Goal: Task Accomplishment & Management: Complete application form

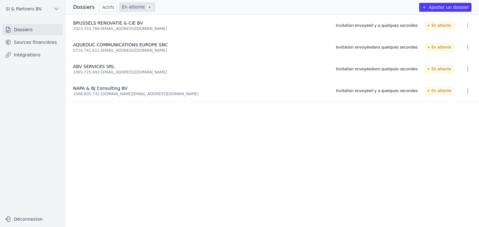
click at [204, 144] on ul "BRUSSELS RENOVATIE & CIE BV 1023.333.766 - bcr24@proximus.be Invitation envoyée…" at bounding box center [273, 120] width 414 height 212
click at [151, 142] on ul "BRUSSELS RENOVATIE & CIE BV 1023.333.766 - bcr24@proximus.be Invitation envoyée…" at bounding box center [273, 120] width 414 height 212
click at [110, 166] on ul "BRUSSELS RENOVATIE & CIE BV 1023.333.766 - bcr24@proximus.be Invitation envoyée…" at bounding box center [273, 120] width 414 height 212
click at [446, 7] on button "Ajouter un dossier" at bounding box center [445, 7] width 52 height 9
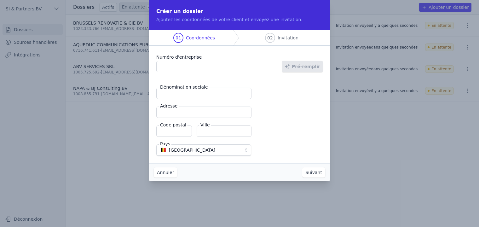
click at [169, 67] on input "Numéro d'entreprise" at bounding box center [219, 66] width 126 height 11
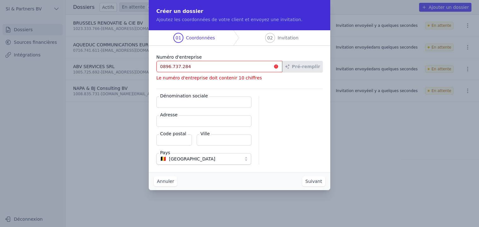
type input "0896.737.284"
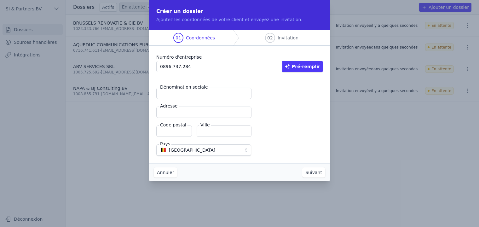
click at [310, 61] on button "Pré-remplir" at bounding box center [302, 66] width 40 height 11
type input "COMFORT BLUE CONSTRUCTION BV"
type input "Blankenheimlaan 19"
type input "1932"
type input "Zaventem"
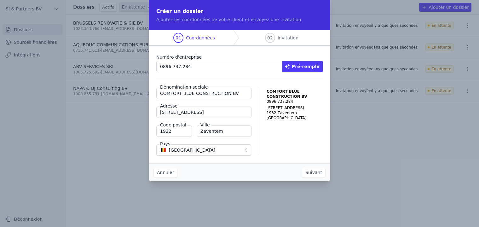
click at [312, 174] on button "Suivant" at bounding box center [313, 172] width 23 height 10
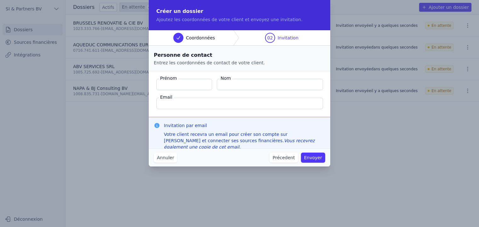
click at [177, 82] on input "Prénom" at bounding box center [184, 84] width 56 height 11
type input "c"
type input "CRISTIAN"
click at [262, 84] on input "Nom" at bounding box center [270, 84] width 106 height 11
type input "DEGAN"
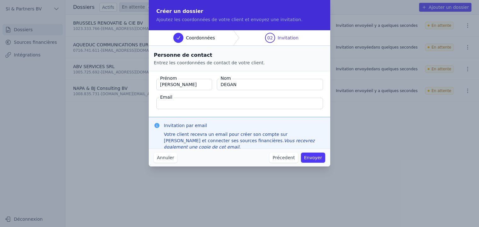
click at [181, 104] on input "Email" at bounding box center [239, 103] width 167 height 11
paste input "[EMAIL_ADDRESS][DOMAIN_NAME]"
type input "[EMAIL_ADDRESS][DOMAIN_NAME]"
click at [319, 157] on button "Envoyer" at bounding box center [313, 158] width 24 height 10
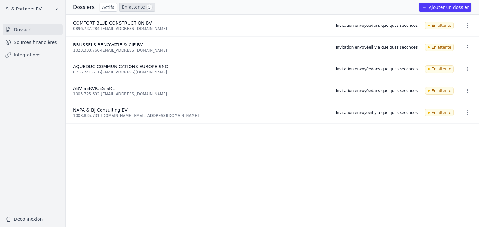
click at [445, 8] on button "Ajouter un dossier" at bounding box center [445, 7] width 52 height 9
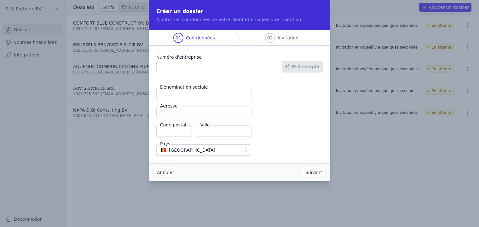
click at [177, 68] on input "Numéro d'entreprise" at bounding box center [219, 66] width 126 height 11
click at [184, 68] on input "Numéro d'entreprise" at bounding box center [219, 66] width 126 height 11
type input "1013.713.148"
click at [313, 64] on button "Pré-remplir" at bounding box center [302, 66] width 40 height 11
type input "MASS GROUP SRL"
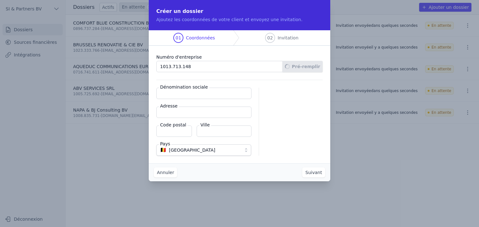
type input "Chaussée de Louvain 179"
type input "1210"
type input "Saint-Josse-ten-Noode"
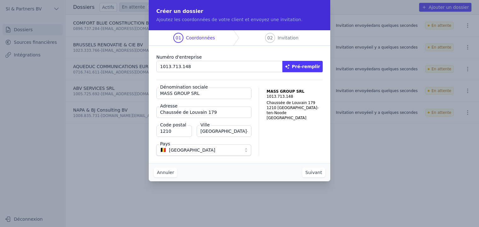
click at [315, 172] on button "Suivant" at bounding box center [313, 172] width 23 height 10
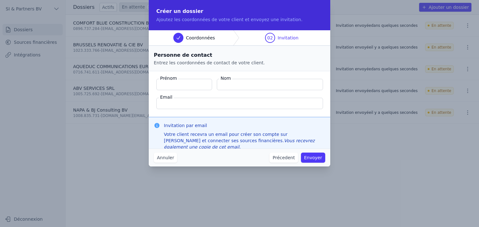
click at [176, 85] on input "Prénom" at bounding box center [184, 84] width 56 height 11
click at [185, 82] on input "Prénom" at bounding box center [184, 84] width 56 height 11
type input "m"
type input "MANUEL"
type input "AKDENIZ"
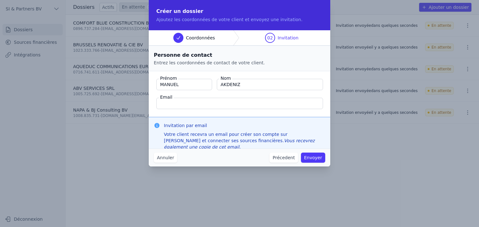
click at [193, 104] on input "Email" at bounding box center [239, 103] width 167 height 11
click at [200, 103] on input "Email" at bounding box center [239, 103] width 167 height 11
paste input "[EMAIL_ADDRESS][DOMAIN_NAME]"
type input "[EMAIL_ADDRESS][DOMAIN_NAME]"
click at [315, 159] on button "Envoyer" at bounding box center [313, 158] width 24 height 10
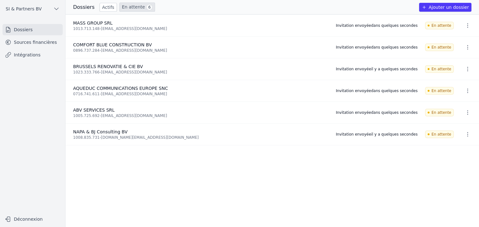
click at [153, 169] on ul "MASS GROUP SRL 1013.713.148 - info@massgreen.be Invitation envoyée dans quelque…" at bounding box center [273, 120] width 414 height 212
click at [438, 10] on button "Ajouter un dossier" at bounding box center [445, 7] width 52 height 9
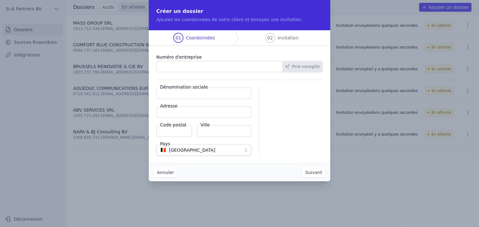
click at [184, 67] on input "Numéro d'entreprise" at bounding box center [219, 66] width 126 height 11
type input "0550.856.961"
click at [308, 66] on button "Pré-remplir" at bounding box center [302, 66] width 40 height 11
type input "MC SOLUTIONS SRL"
type input "Rue Dekens 13"
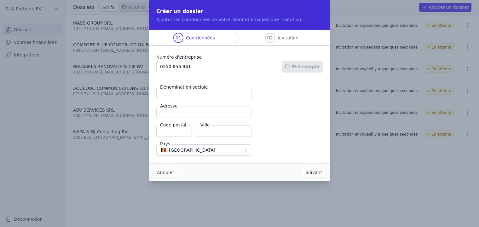
type input "1040"
type input "Etterbeek"
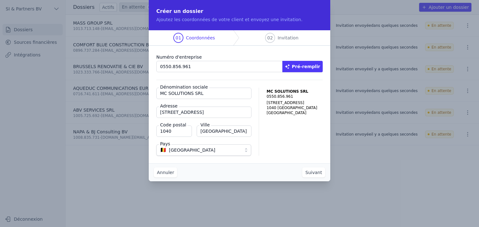
click at [316, 172] on button "Suivant" at bounding box center [313, 172] width 23 height 10
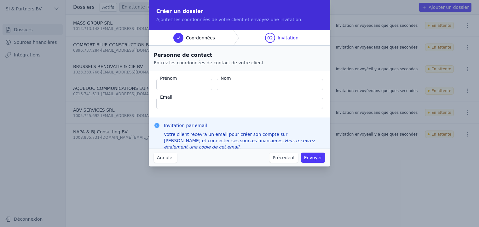
click at [191, 88] on input "Prénom" at bounding box center [184, 84] width 56 height 11
type input "m"
type input "Michele"
type input "Ceragioli"
click at [187, 101] on input "Email" at bounding box center [239, 103] width 167 height 11
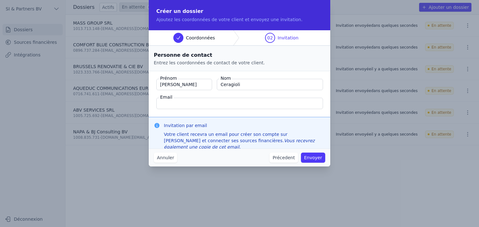
click at [201, 100] on input "Email" at bounding box center [239, 103] width 167 height 11
paste input "infomicemedia@gmail.com"
type input "infomicemedia@gmail.com"
click at [261, 92] on fieldset "Prénom Michele Nom Ceragioli Email infomicemedia@gmail.com" at bounding box center [240, 94] width 182 height 46
click at [316, 159] on button "Envoyer" at bounding box center [313, 158] width 24 height 10
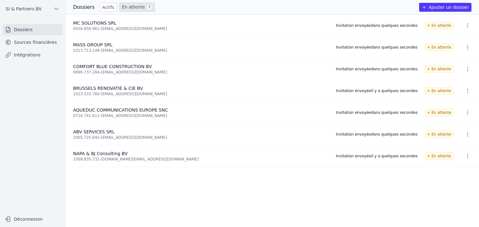
click at [453, 8] on button "Ajouter un dossier" at bounding box center [445, 7] width 52 height 9
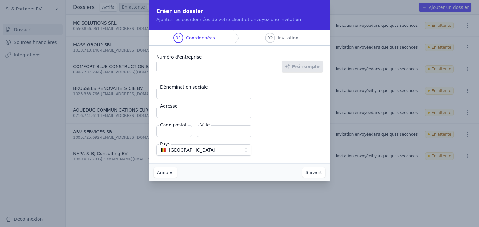
click at [207, 67] on input "Numéro d'entreprise" at bounding box center [219, 66] width 126 height 11
type input "0867.834.650"
click at [311, 65] on button "Pré-remplir" at bounding box center [302, 66] width 40 height 11
type input "MIRENO BV"
type input "Meiskensbeekstraat 31"
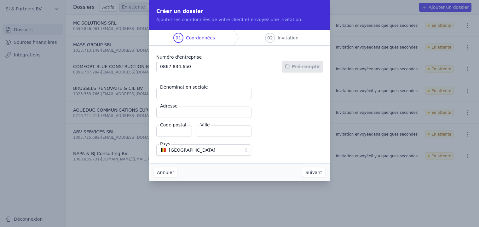
type input "1851"
type input "Grimbergen"
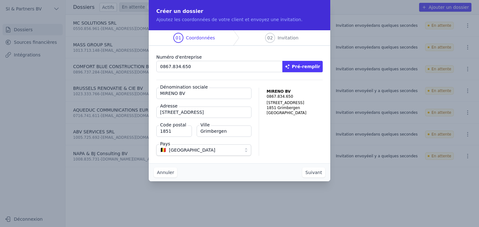
click at [312, 173] on button "Suivant" at bounding box center [313, 172] width 23 height 10
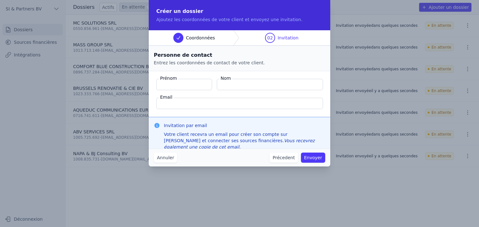
click at [177, 84] on input "Prénom" at bounding box center [184, 84] width 56 height 11
type input "Miroslaw"
type input "Klepadlo"
click at [184, 101] on input "Email" at bounding box center [239, 103] width 167 height 11
click at [193, 102] on input "Email" at bounding box center [239, 103] width 167 height 11
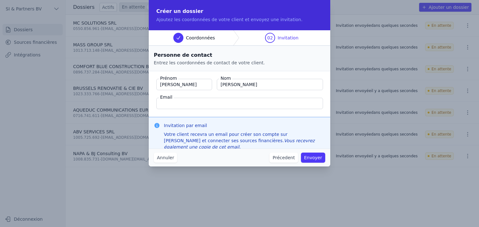
paste input "[EMAIL_ADDRESS][DOMAIN_NAME]"
type input "[EMAIL_ADDRESS][DOMAIN_NAME]"
click at [313, 157] on button "Envoyer" at bounding box center [313, 158] width 24 height 10
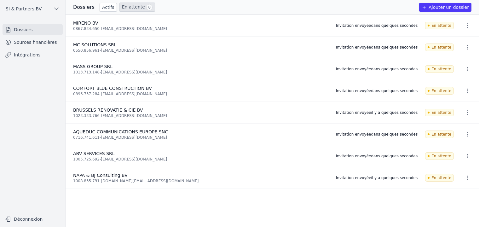
click at [179, 8] on div "Dossiers Actifs En attente 8 Ajouter un dossier" at bounding box center [273, 7] width 414 height 9
click at [437, 6] on button "Ajouter un dossier" at bounding box center [445, 7] width 52 height 9
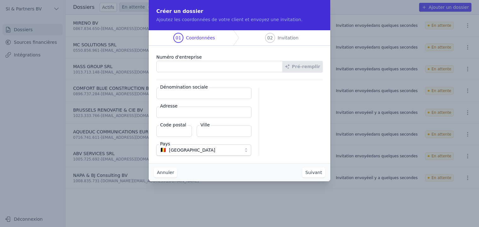
click at [182, 66] on input "Numéro d'entreprise" at bounding box center [219, 66] width 126 height 11
type input "0790.814.868"
click at [313, 68] on button "Pré-remplir" at bounding box center [302, 66] width 40 height 11
type input "SComm RBJ Consulting and Services"
type input "Rue de la Levure 53/1"
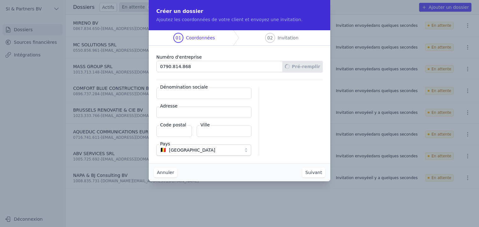
type input "1050"
type input "Ixelles"
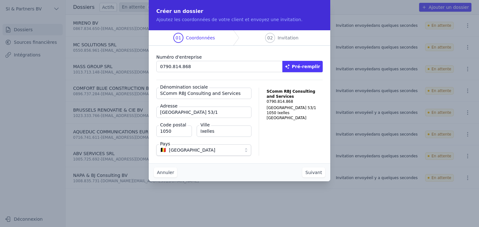
click at [316, 172] on button "Suivant" at bounding box center [313, 172] width 23 height 10
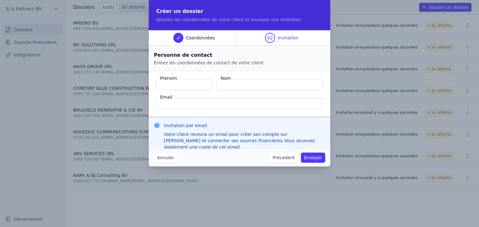
click at [180, 85] on input "Prénom" at bounding box center [184, 84] width 56 height 11
type input "Rafael"
type input "Barreto"
click at [182, 106] on input "Email" at bounding box center [239, 103] width 167 height 11
click at [190, 107] on input "Email" at bounding box center [239, 103] width 167 height 11
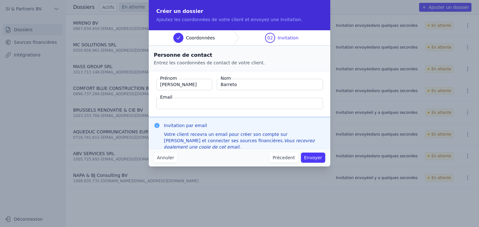
paste input "[PERSON_NAME][EMAIL_ADDRESS][PERSON_NAME][DOMAIN_NAME]"
type input "[PERSON_NAME][EMAIL_ADDRESS][PERSON_NAME][DOMAIN_NAME]"
click at [318, 155] on button "Envoyer" at bounding box center [313, 158] width 24 height 10
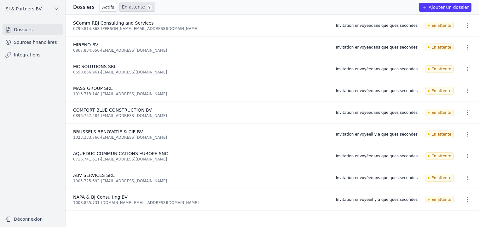
click at [161, 6] on div "Dossiers Actifs En attente 9 Ajouter un dossier" at bounding box center [273, 7] width 414 height 9
click at [102, 8] on link "Actifs" at bounding box center [108, 7] width 17 height 9
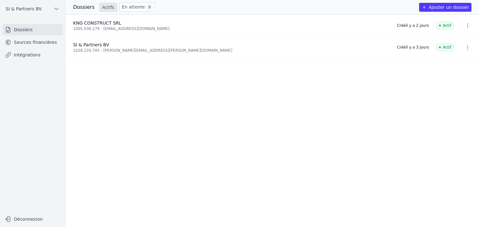
click at [132, 6] on link "En attente 9" at bounding box center [137, 7] width 36 height 9
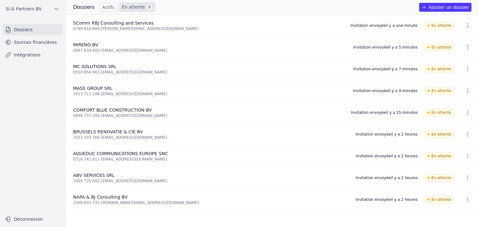
click at [448, 8] on button "Ajouter un dossier" at bounding box center [445, 7] width 52 height 9
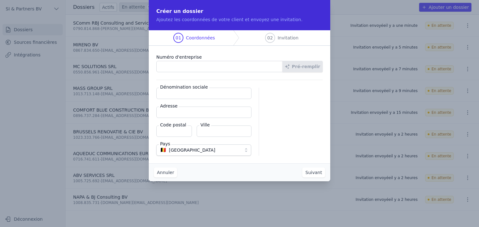
click at [177, 66] on input "Numéro d'entreprise" at bounding box center [219, 66] width 126 height 11
type input "0643.665.472"
click at [307, 71] on button "Pré-remplir" at bounding box center [302, 66] width 40 height 11
type input "RLN EXTENDED SERVICES BV"
type input "Mezenlaan 38"
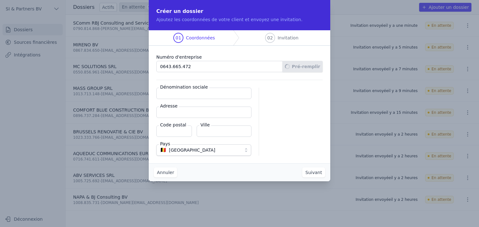
type input "1640"
type input "Sint-Genesius-Rode"
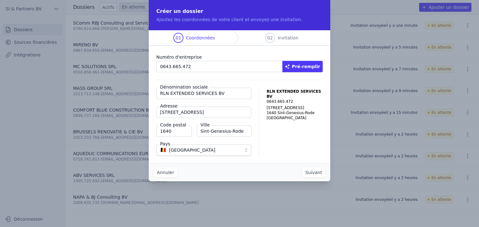
click at [311, 174] on button "Suivant" at bounding box center [313, 172] width 23 height 10
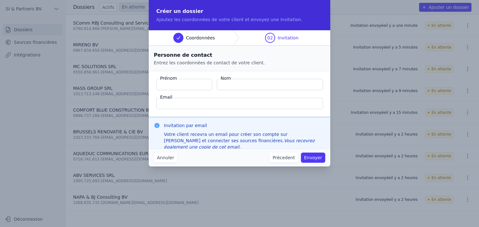
click at [184, 83] on input "Prénom" at bounding box center [184, 84] width 56 height 11
type input "Steve"
type input "Nguionza"
click at [174, 104] on input "Email" at bounding box center [239, 103] width 167 height 11
click at [189, 102] on input "Email" at bounding box center [239, 103] width 167 height 11
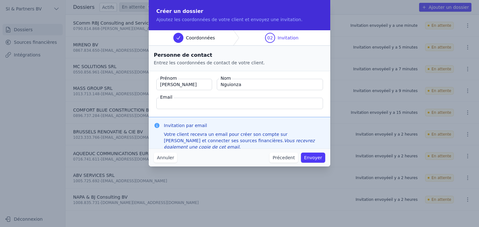
paste input "[PERSON_NAME][EMAIL_ADDRESS][DOMAIN_NAME]"
type input "[PERSON_NAME][EMAIL_ADDRESS][DOMAIN_NAME]"
click at [316, 157] on button "Envoyer" at bounding box center [313, 158] width 24 height 10
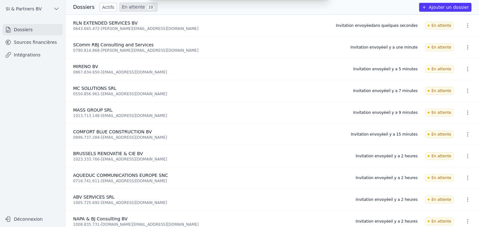
scroll to position [7, 0]
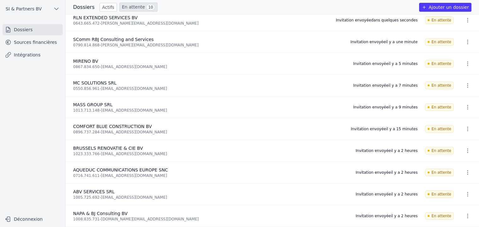
click at [49, 114] on nav "Dossiers Sources financières Intégrations" at bounding box center [32, 116] width 55 height 184
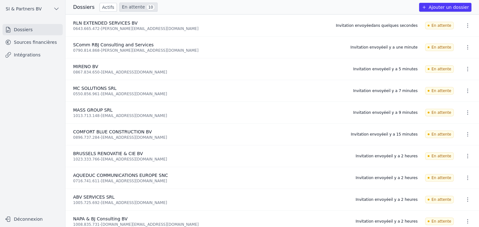
drag, startPoint x: 174, startPoint y: 8, endPoint x: 178, endPoint y: 8, distance: 4.4
click at [174, 8] on div "Dossiers Actifs En attente 10 Ajouter un dossier" at bounding box center [273, 7] width 414 height 9
click at [455, 7] on button "Ajouter un dossier" at bounding box center [445, 7] width 52 height 9
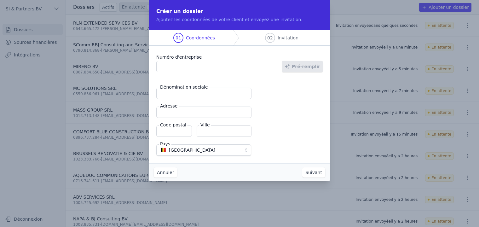
click at [176, 67] on input "Numéro d'entreprise" at bounding box center [219, 66] width 126 height 11
type input "1012.524.996"
click at [312, 68] on button "Pré-remplir" at bounding box center [302, 66] width 40 height 11
type input "SPORTREPLAY SRL"
type input "Rue de Genève 113/36"
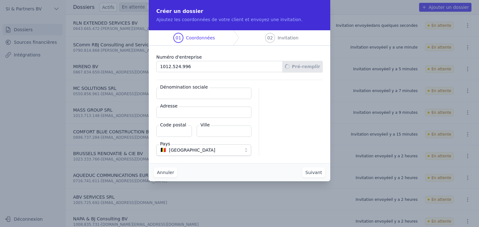
type input "1140"
type input "Evere"
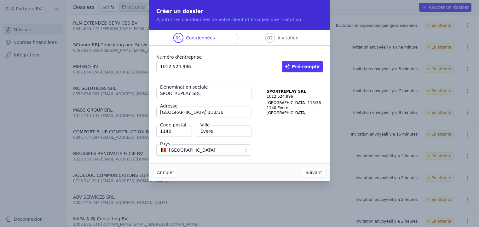
click at [314, 173] on button "Suivant" at bounding box center [313, 172] width 23 height 10
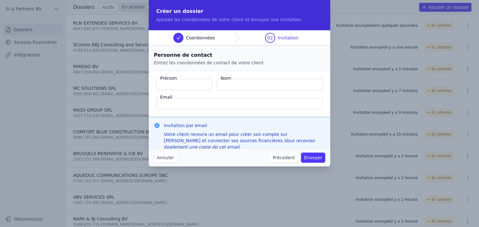
click at [187, 83] on input "Prénom" at bounding box center [184, 84] width 56 height 11
click at [187, 87] on input "Prénom" at bounding box center [184, 84] width 56 height 11
type input "Liam"
type input "Maréchal"
click at [247, 104] on input "Email" at bounding box center [239, 103] width 167 height 11
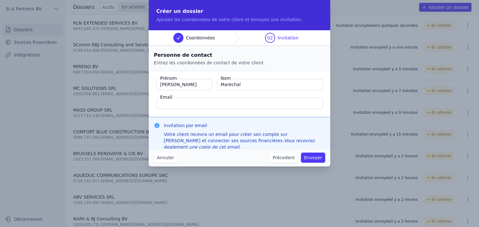
paste input "liam.marechal@sportreplay.be"
type input "liam.marechal@sportreplay.be"
click at [318, 155] on button "Envoyer" at bounding box center [313, 158] width 24 height 10
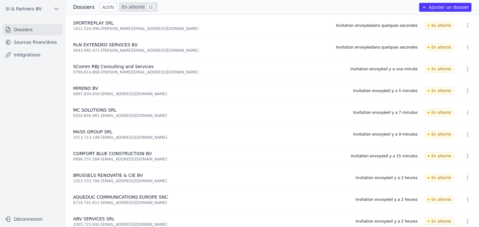
click at [445, 8] on button "Ajouter un dossier" at bounding box center [445, 7] width 52 height 9
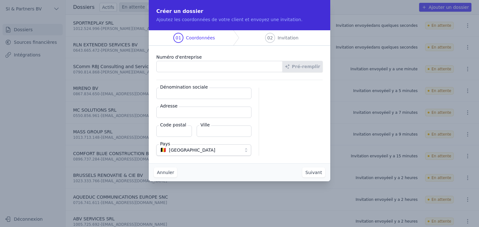
click at [209, 63] on input "Numéro d'entreprise" at bounding box center [219, 66] width 126 height 11
click at [178, 67] on input "Numéro d'entreprise" at bounding box center [219, 66] width 126 height 11
click at [177, 67] on input "Numéro d'entreprise" at bounding box center [219, 66] width 126 height 11
type input "1021.200.459"
click at [316, 70] on button "Pré-remplir" at bounding box center [302, 66] width 40 height 11
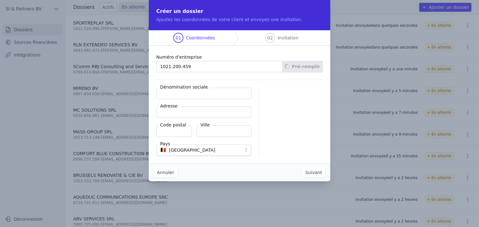
type input "ZOD GROUP BV"
type input "Lt Philippartstraat 2"
type input "1820"
type input "Steenokkerzeel"
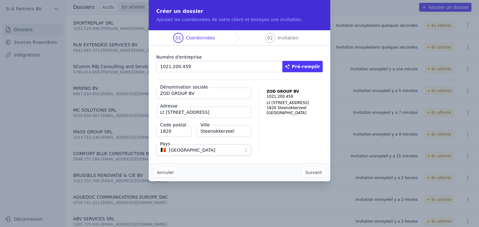
click at [314, 172] on button "Suivant" at bounding box center [313, 172] width 23 height 10
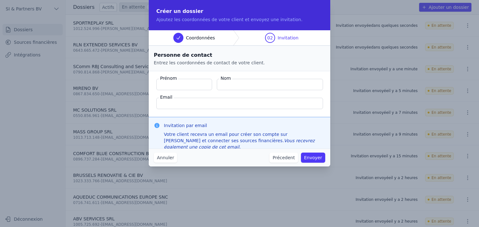
click at [192, 85] on input "Prénom" at bounding box center [184, 84] width 56 height 11
click at [186, 84] on input "Prénom" at bounding box center [184, 84] width 56 height 11
click at [178, 84] on input "Prénom" at bounding box center [184, 84] width 56 height 11
type input "s"
type input "IURII"
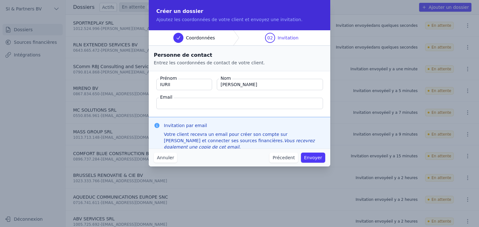
type input "SAAKIAN"
click at [197, 104] on input "Email" at bounding box center [239, 103] width 167 height 11
paste input "Zod.group.construct@gmail.com"
type input "Zod.group.construct@gmail.com"
click at [310, 157] on button "Envoyer" at bounding box center [313, 158] width 24 height 10
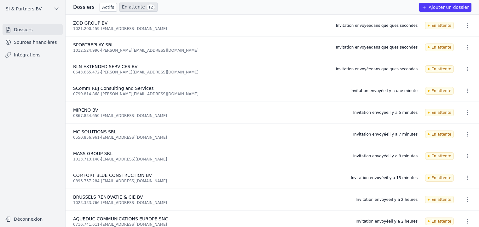
click at [134, 10] on link "En attente 12" at bounding box center [138, 7] width 38 height 9
click at [123, 6] on link "En attente 12" at bounding box center [138, 7] width 38 height 9
click at [105, 8] on link "Actifs" at bounding box center [108, 7] width 17 height 9
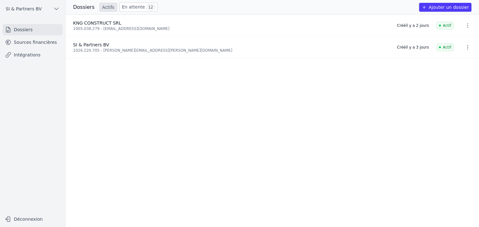
click at [125, 6] on link "En attente 12" at bounding box center [138, 7] width 38 height 9
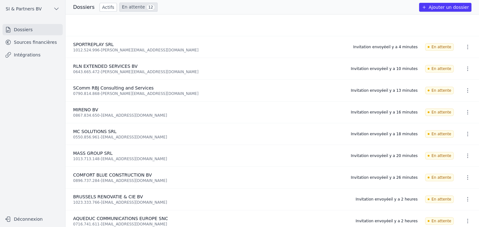
scroll to position [50, 0]
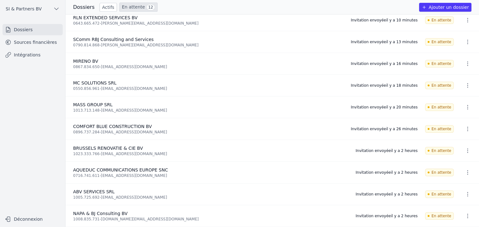
click at [122, 7] on link "En attente 12" at bounding box center [138, 7] width 38 height 9
click at [104, 7] on link "Actifs" at bounding box center [108, 7] width 17 height 9
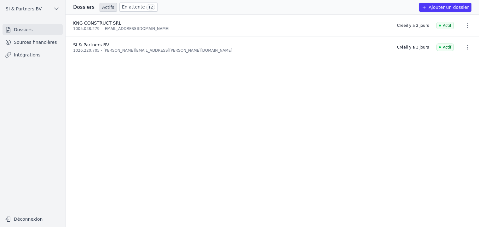
click at [126, 5] on link "En attente 12" at bounding box center [138, 7] width 38 height 9
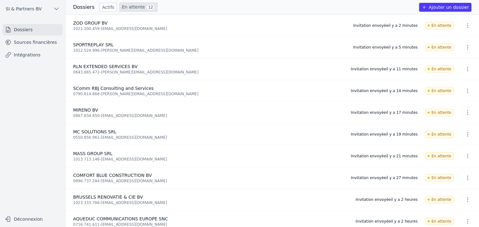
click at [107, 8] on link "Actifs" at bounding box center [108, 7] width 17 height 9
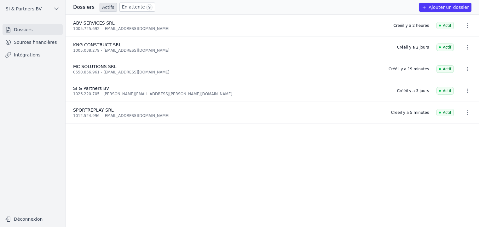
click at [106, 154] on ul "ABV SERVICES SRL 1005.725.692 - [EMAIL_ADDRESS][DOMAIN_NAME] Créé il y a 2 heur…" at bounding box center [273, 120] width 414 height 212
click at [158, 168] on ul "ABV SERVICES SRL 1005.725.692 - vartan.abv@gmail.com Créé il y a 2 heures Actif…" at bounding box center [273, 120] width 414 height 212
click at [99, 68] on span "MC SOLUTIONS SRL" at bounding box center [94, 66] width 43 height 5
click at [35, 43] on link "Sources financières" at bounding box center [33, 42] width 60 height 11
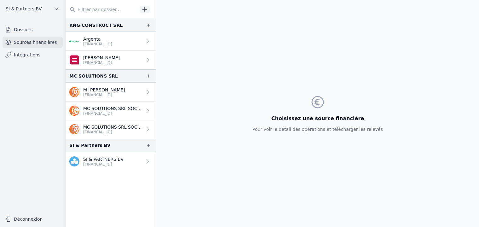
click at [125, 92] on p "[FINANCIAL_ID]" at bounding box center [104, 94] width 42 height 5
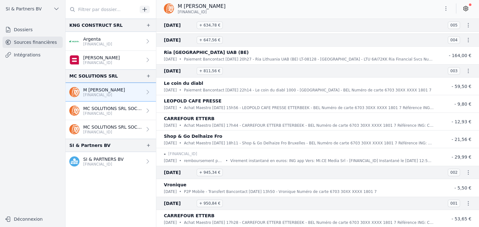
scroll to position [26783, 0]
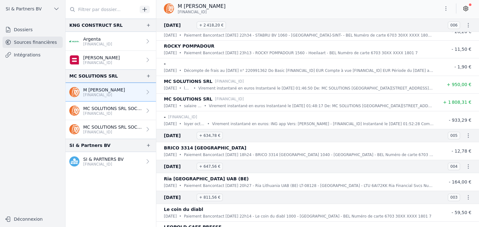
click at [23, 30] on link "Dossiers" at bounding box center [33, 29] width 60 height 11
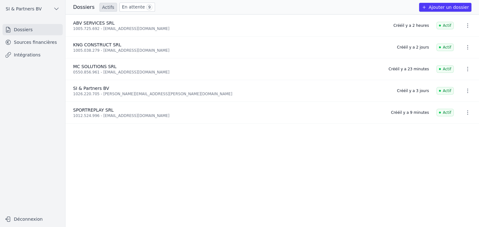
click at [451, 6] on button "Ajouter un dossier" at bounding box center [445, 7] width 52 height 9
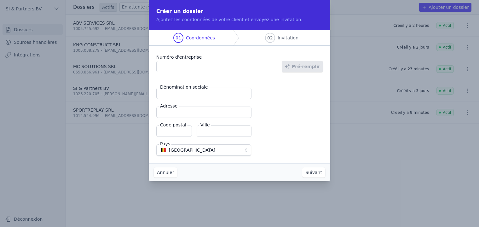
click at [201, 65] on input "Numéro d'entreprise" at bounding box center [219, 66] width 126 height 11
type input "1019.069.528"
click at [311, 66] on button "Pré-remplir" at bounding box center [302, 66] width 40 height 11
type input "JPL PARADISE VZW"
type input "Woluwedal 8"
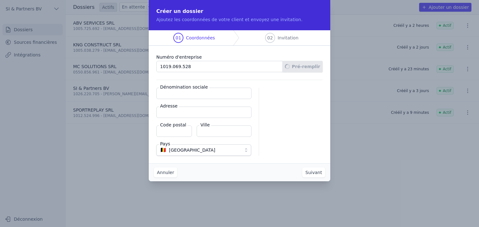
type input "1932"
type input "Zaventem"
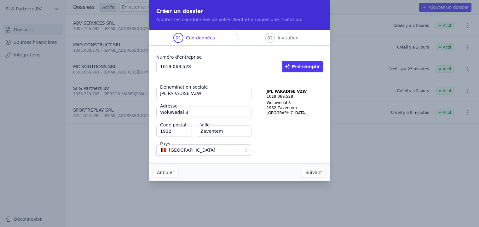
click at [317, 174] on button "Suivant" at bounding box center [313, 172] width 23 height 10
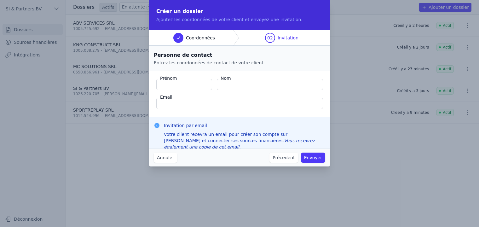
click at [180, 83] on input "Prénom" at bounding box center [184, 84] width 56 height 11
type input "j"
type input "JADE"
type input "PAUWELS"
click at [256, 103] on input "Email" at bounding box center [239, 103] width 167 height 11
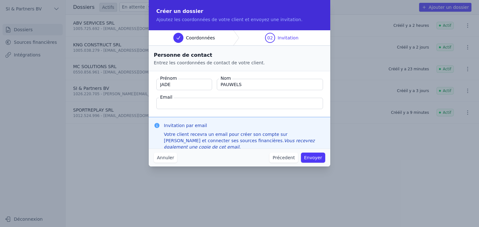
paste input "[EMAIL_ADDRESS][DOMAIN_NAME]"
type input "[EMAIL_ADDRESS][DOMAIN_NAME]"
click at [317, 157] on button "Envoyer" at bounding box center [313, 158] width 24 height 10
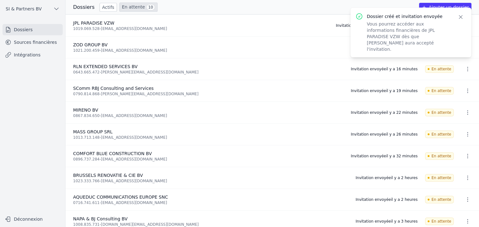
drag, startPoint x: 333, startPoint y: 5, endPoint x: 349, endPoint y: 5, distance: 15.8
click at [333, 5] on div "Dossiers Actifs En attente 10 Ajouter un dossier" at bounding box center [273, 7] width 414 height 9
click at [461, 17] on icon "button" at bounding box center [461, 17] width 6 height 6
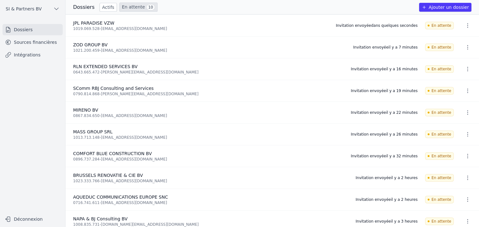
click at [451, 8] on button "Ajouter un dossier" at bounding box center [445, 7] width 52 height 9
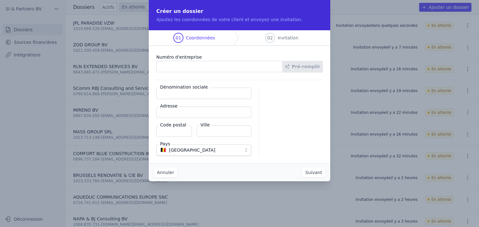
click at [182, 69] on input "Numéro d'entreprise" at bounding box center [219, 66] width 126 height 11
type input "1019.123.867"
click at [303, 65] on button "Pré-remplir" at bounding box center [302, 66] width 40 height 11
type input "JPL Stables BV"
type input "Woluwedal 8"
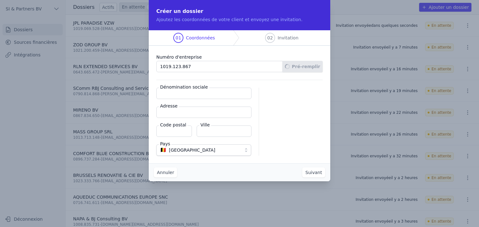
type input "1932"
type input "Zaventem"
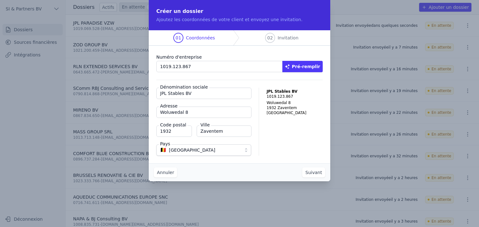
click at [313, 173] on button "Suivant" at bounding box center [313, 172] width 23 height 10
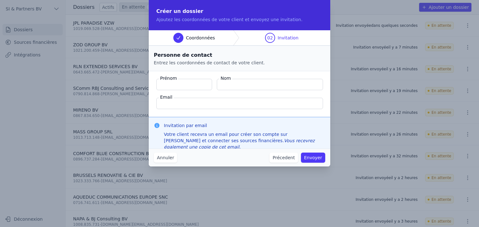
click at [174, 81] on input "Prénom" at bounding box center [184, 84] width 56 height 11
type input "JADE"
type input "PAUWELS"
paste input "[EMAIL_ADDRESS][DOMAIN_NAME]"
type input "[EMAIL_ADDRESS][DOMAIN_NAME]"
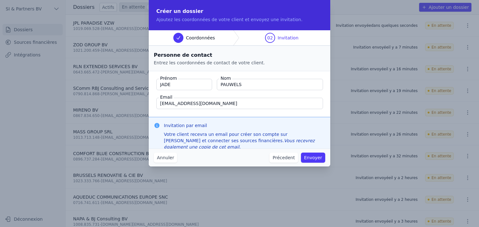
click at [311, 156] on button "Envoyer" at bounding box center [313, 158] width 24 height 10
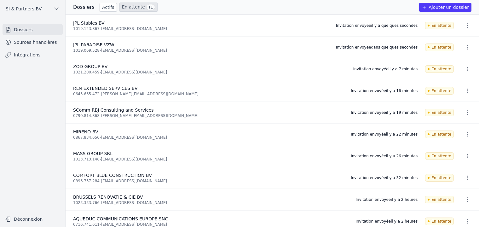
drag, startPoint x: 26, startPoint y: 42, endPoint x: 30, endPoint y: 41, distance: 3.8
click at [26, 42] on link "Sources financières" at bounding box center [33, 42] width 60 height 11
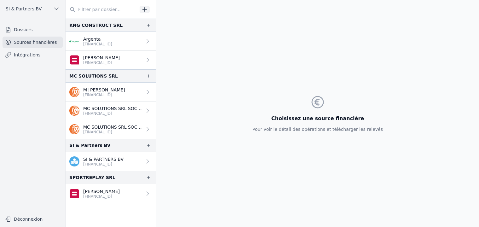
click at [39, 29] on link "Dossiers" at bounding box center [33, 29] width 60 height 11
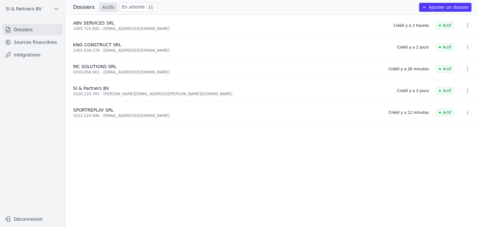
drag, startPoint x: 127, startPoint y: 3, endPoint x: 132, endPoint y: 6, distance: 5.9
click at [127, 3] on link "En attente 11" at bounding box center [138, 7] width 38 height 9
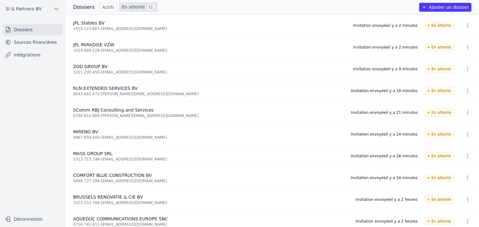
click at [443, 9] on button "Ajouter un dossier" at bounding box center [445, 7] width 52 height 9
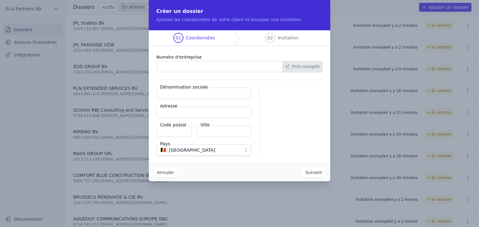
click at [175, 65] on input "Numéro d'entreprise" at bounding box center [219, 66] width 126 height 11
type input "0676.905.689"
click at [302, 63] on button "Pré-remplir" at bounding box center [302, 66] width 40 height 11
type input "[PERSON_NAME] Construct BV"
type input "Brusselsesteenweg 18A"
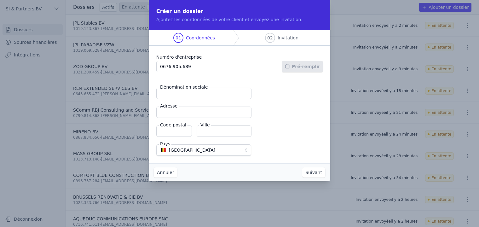
type input "1730"
type input "Asse"
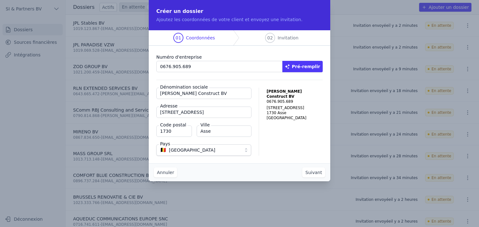
click at [310, 173] on button "Suivant" at bounding box center [313, 172] width 23 height 10
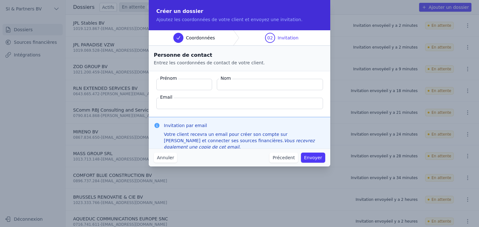
click at [184, 85] on input "Prénom" at bounding box center [184, 84] width 56 height 11
click at [197, 84] on input "Prénom" at bounding box center [184, 84] width 56 height 11
type input "n"
type input "NICOLAE"
type input "PAVLOVSCHI"
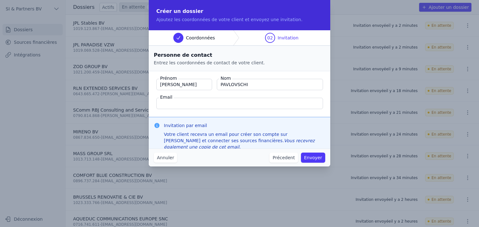
click at [205, 106] on input "Email" at bounding box center [239, 103] width 167 height 11
click at [199, 102] on input "Email" at bounding box center [239, 103] width 167 height 11
paste input "[EMAIL_ADDRESS][DOMAIN_NAME]"
type input "[EMAIL_ADDRESS][DOMAIN_NAME]"
click at [316, 155] on button "Envoyer" at bounding box center [313, 158] width 24 height 10
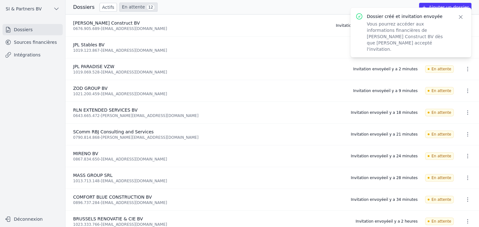
click at [35, 114] on nav "Dossiers Sources financières Intégrations" at bounding box center [32, 116] width 55 height 184
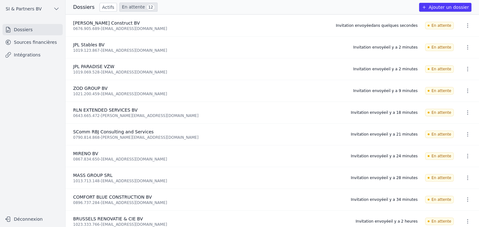
click at [427, 8] on icon "button" at bounding box center [424, 7] width 5 height 5
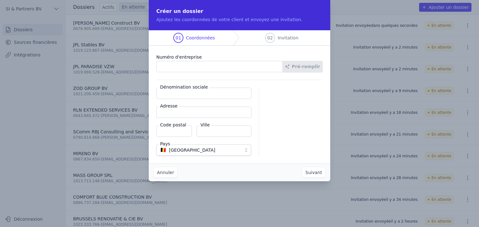
click at [180, 63] on input "Numéro d'entreprise" at bounding box center [219, 66] width 126 height 11
type input "1002.076.118"
click at [311, 66] on button "Pré-remplir" at bounding box center [302, 66] width 40 height 11
type input "RB JOB CONSULTING BV"
type input "Frans Halsplein 19/32"
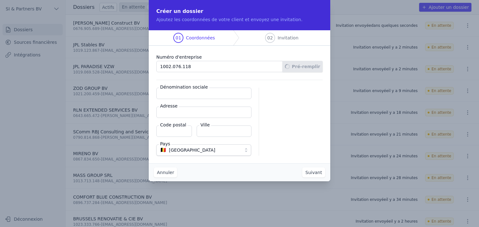
type input "2000"
type input "Antwerpen"
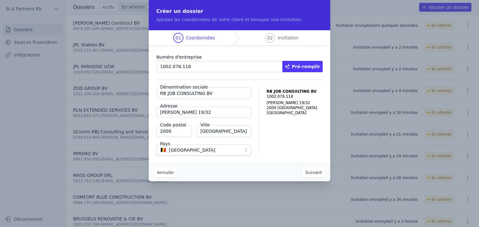
click at [317, 171] on button "Suivant" at bounding box center [313, 172] width 23 height 10
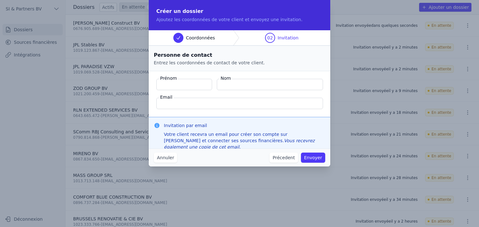
click at [180, 85] on input "Prénom" at bounding box center [184, 84] width 56 height 11
type input "r"
type input "ROYA"
type input "BAGHERZADEH"
click at [174, 102] on input "Email" at bounding box center [239, 103] width 167 height 11
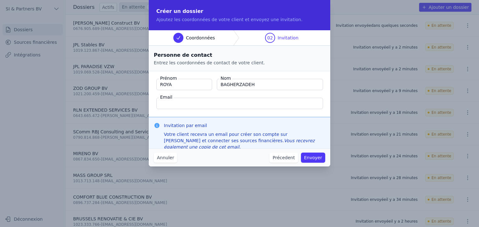
click at [237, 101] on input "Email" at bounding box center [239, 103] width 167 height 11
paste input "bagherzadeh.roya@gmail.com"
type input "bagherzadeh.roya@gmail.com"
click at [318, 159] on button "Envoyer" at bounding box center [313, 158] width 24 height 10
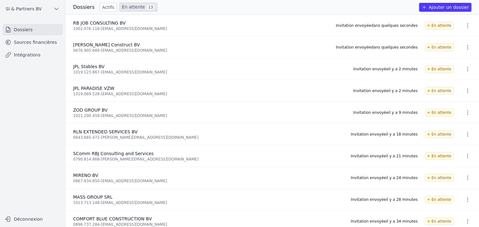
click at [127, 8] on link "En attente 13" at bounding box center [138, 7] width 38 height 9
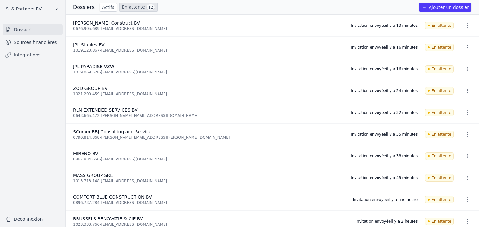
click at [107, 8] on link "Actifs" at bounding box center [108, 7] width 17 height 9
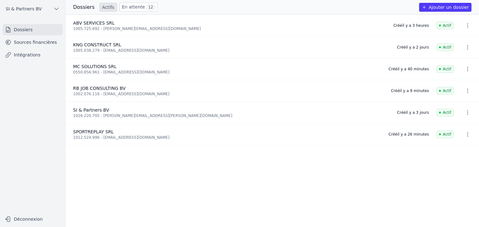
click at [39, 44] on link "Sources financières" at bounding box center [33, 42] width 60 height 11
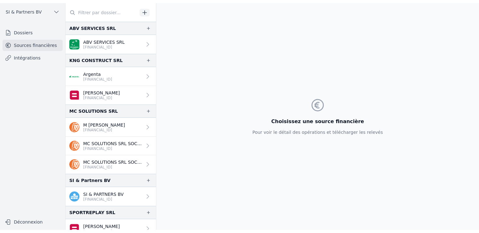
scroll to position [7, 0]
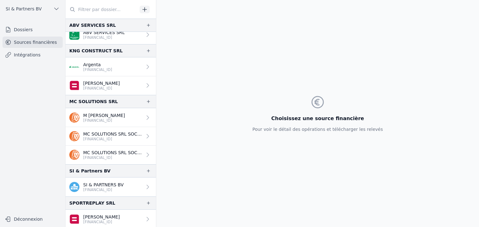
click at [160, 227] on div "Choisissez une source financière Pour voir le détail des opérations et téléchar…" at bounding box center [317, 113] width 323 height 227
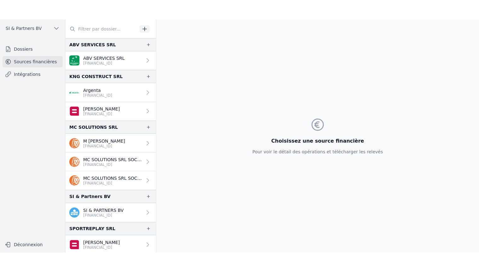
scroll to position [0, 0]
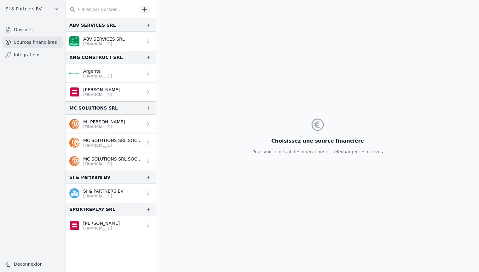
click at [21, 32] on link "Dossiers" at bounding box center [33, 29] width 60 height 11
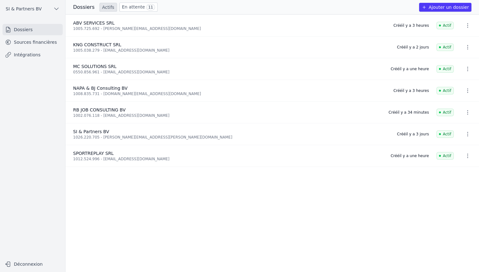
click at [97, 92] on div "1008.835.731 - [DOMAIN_NAME][EMAIL_ADDRESS][DOMAIN_NAME]" at bounding box center [229, 93] width 313 height 5
click at [26, 42] on link "Sources financières" at bounding box center [33, 42] width 60 height 11
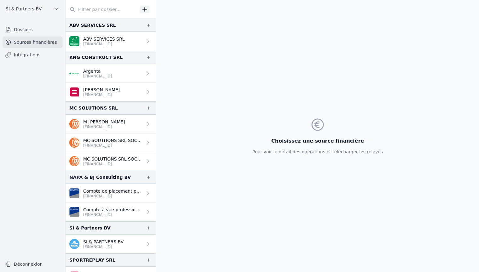
click at [27, 28] on link "Dossiers" at bounding box center [33, 29] width 60 height 11
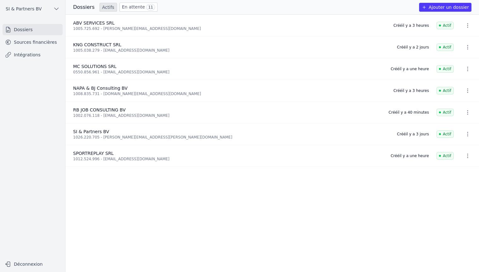
click at [135, 9] on link "En attente 11" at bounding box center [138, 7] width 38 height 9
